Goal: Obtain resource: Obtain resource

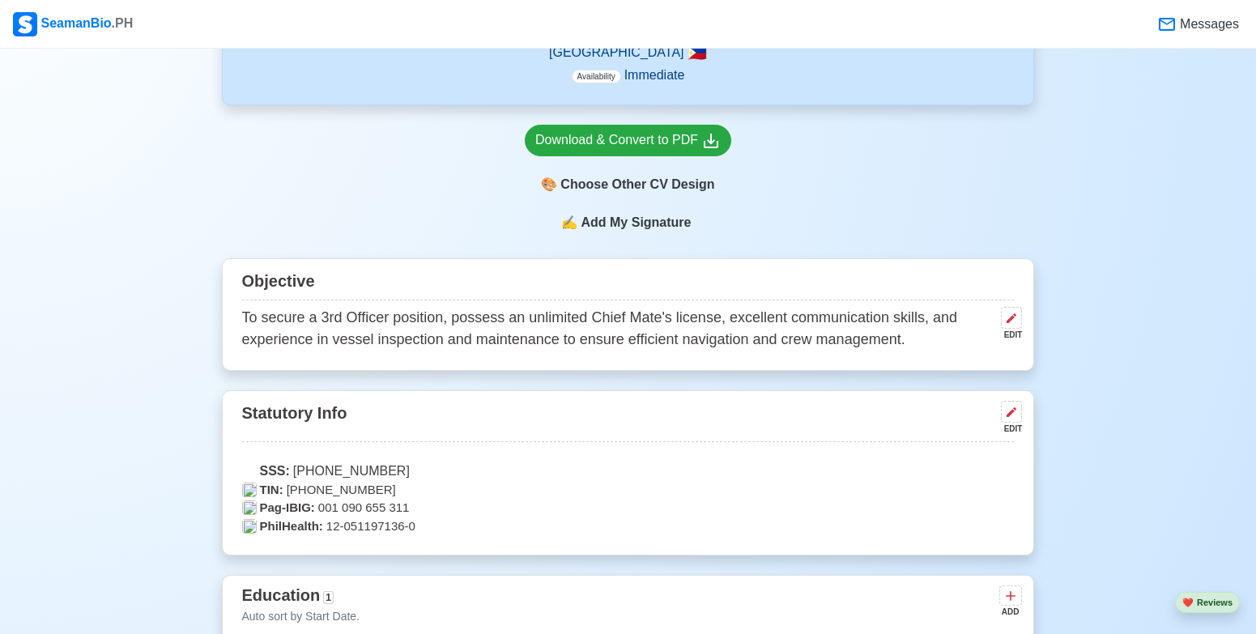
scroll to position [567, 0]
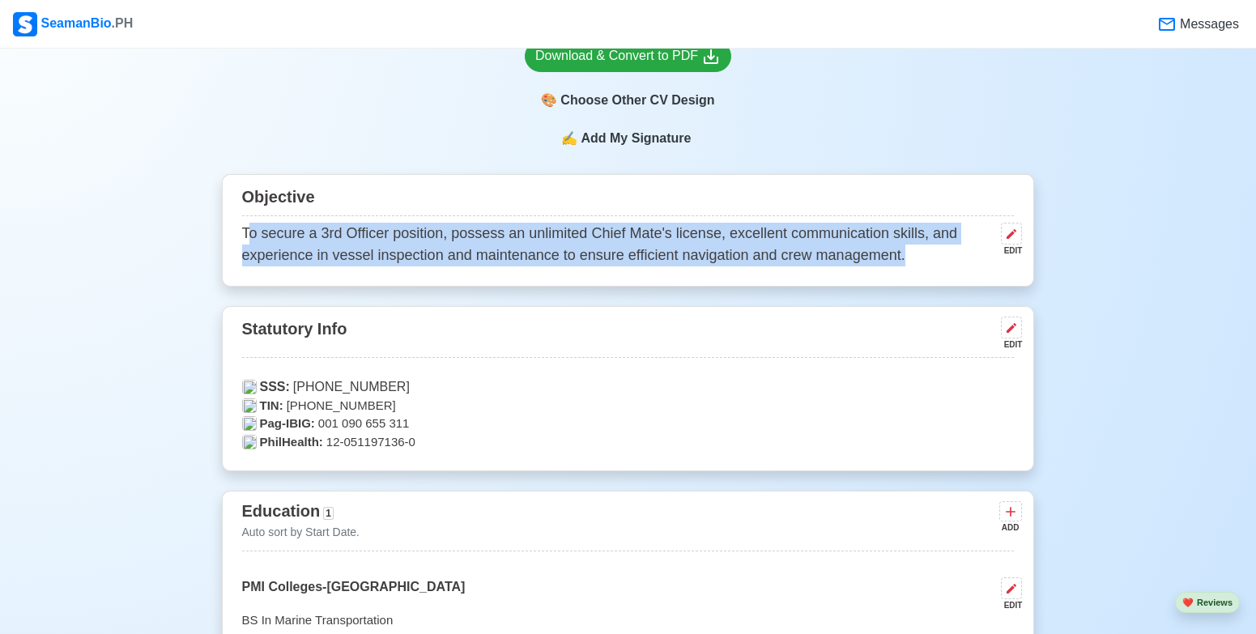
drag, startPoint x: 247, startPoint y: 237, endPoint x: 907, endPoint y: 273, distance: 661.2
click at [907, 273] on div "Objective To secure a 3rd Officer position, possess an unlimited Chief Mate's l…" at bounding box center [628, 230] width 813 height 113
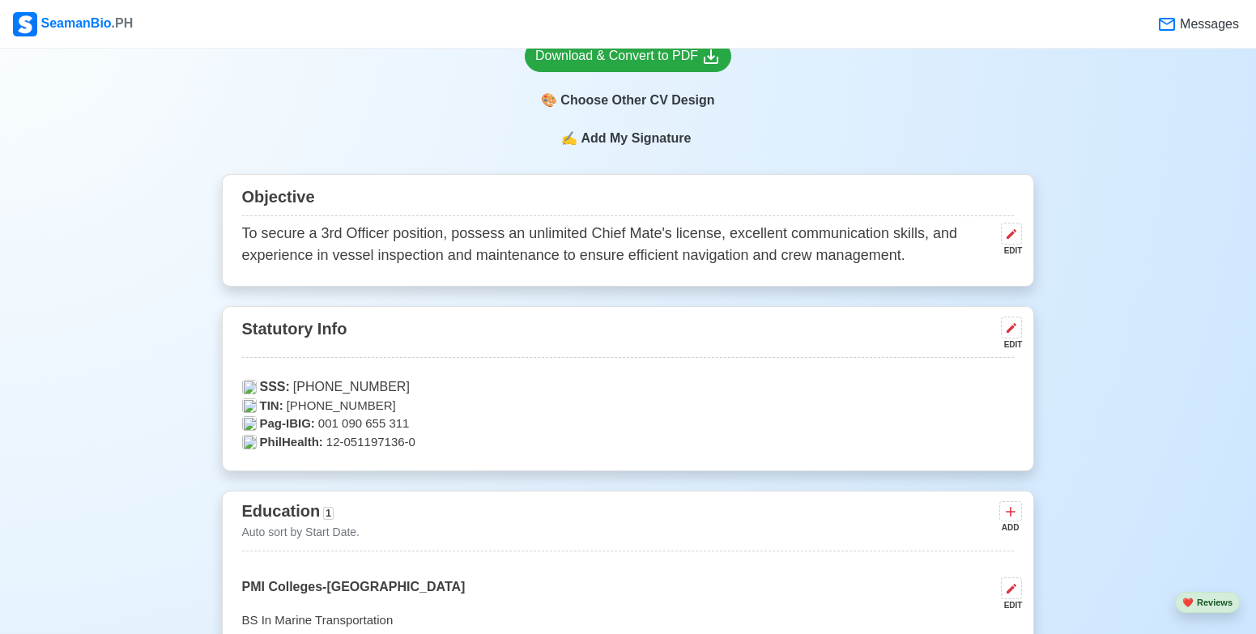
click at [765, 131] on div "✍️ Add My Signature" at bounding box center [628, 138] width 813 height 19
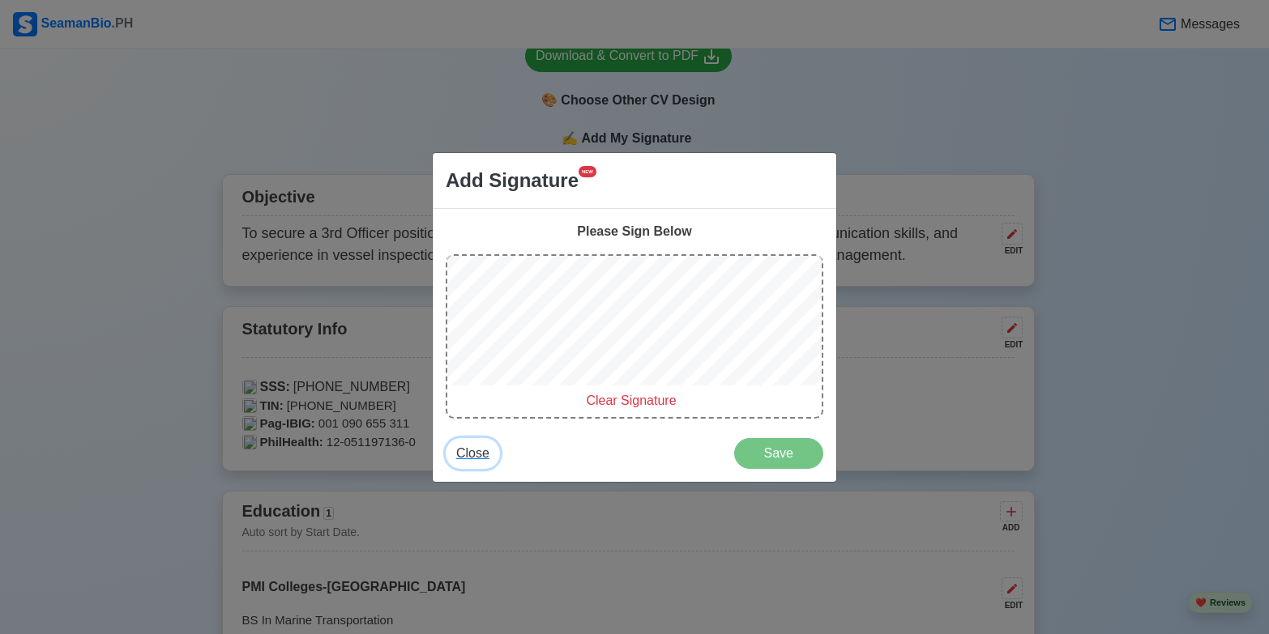
click at [467, 453] on span "Close" at bounding box center [472, 453] width 33 height 14
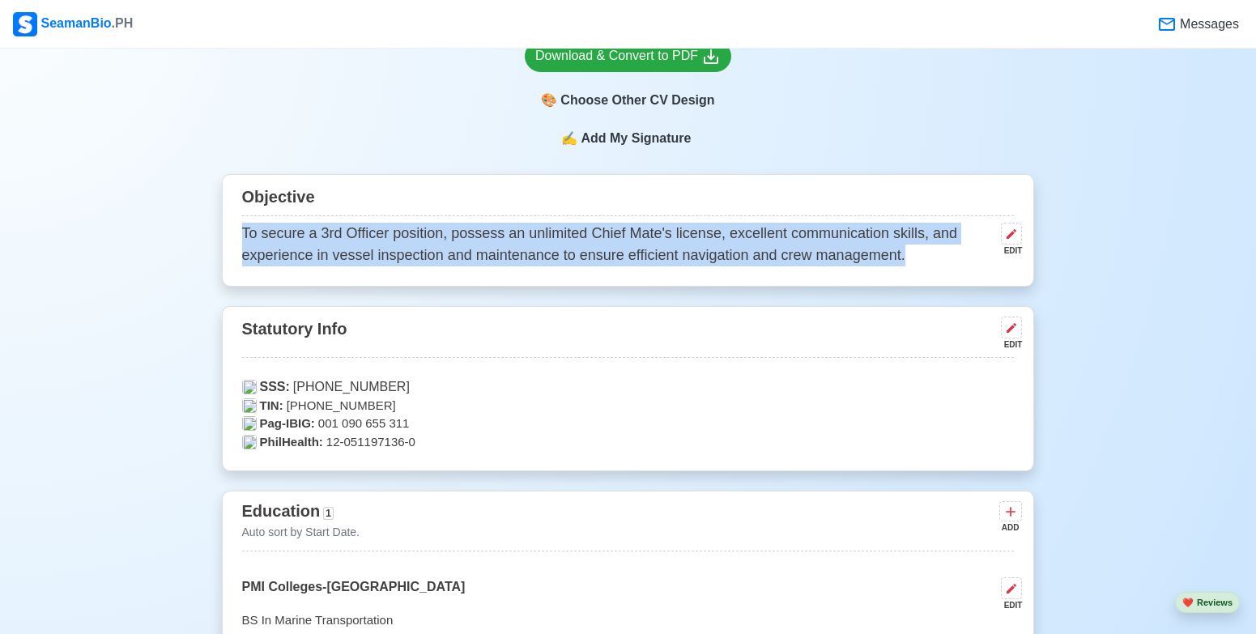
drag, startPoint x: 911, startPoint y: 257, endPoint x: 235, endPoint y: 231, distance: 676.1
click at [235, 231] on div "Objective To secure a 3rd Officer position, possess an unlimited Chief Mate's l…" at bounding box center [628, 230] width 813 height 113
copy p "To secure a 3rd Officer position, possess an unlimited Chief Mate's license, ex…"
